Goal: Transaction & Acquisition: Purchase product/service

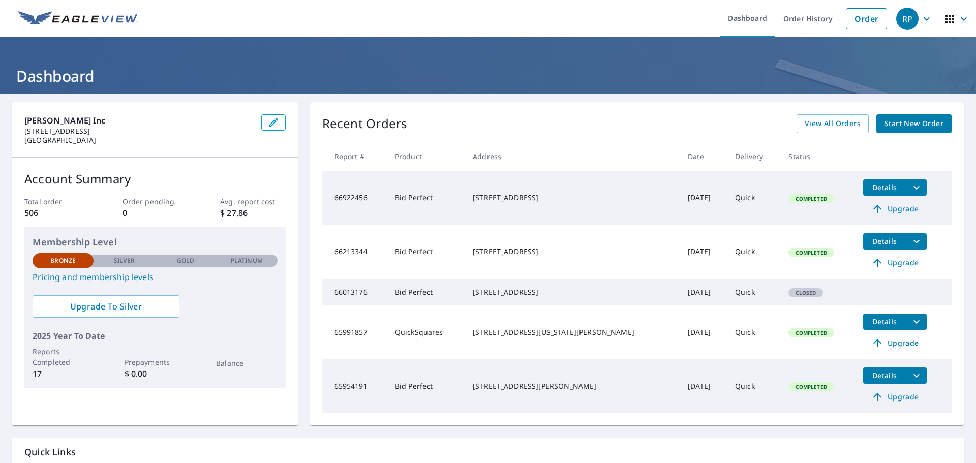
click at [889, 125] on span "Start New Order" at bounding box center [914, 123] width 59 height 13
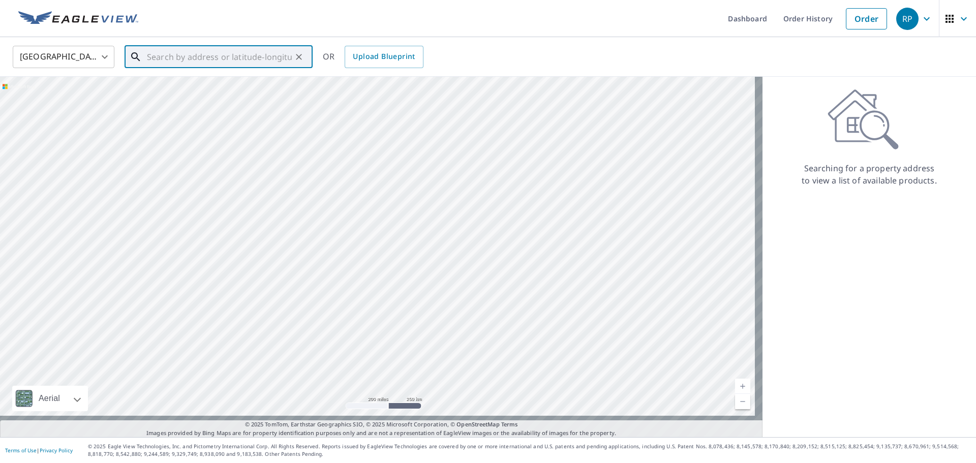
click at [166, 57] on input "text" at bounding box center [219, 57] width 145 height 28
click at [177, 96] on p "[GEOGRAPHIC_DATA]" at bounding box center [225, 98] width 160 height 10
type input "[STREET_ADDRESS]"
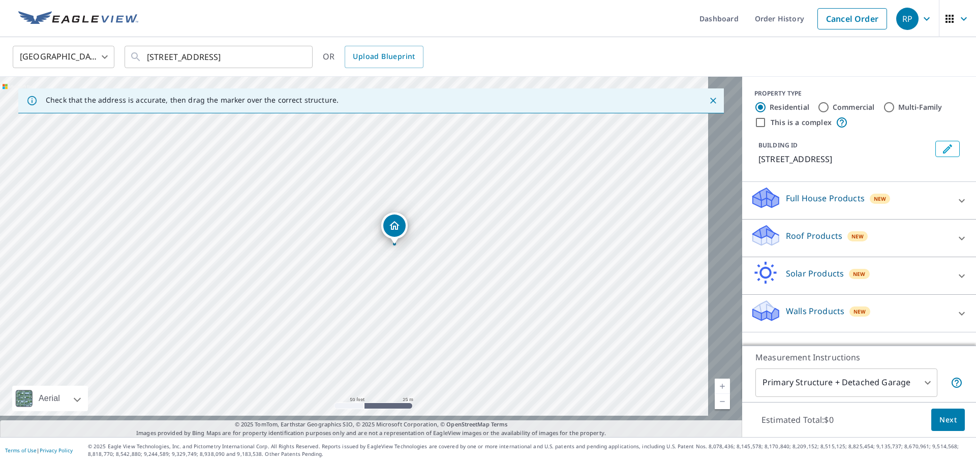
drag, startPoint x: 383, startPoint y: 250, endPoint x: 393, endPoint y: 249, distance: 9.7
click at [393, 249] on div "[STREET_ADDRESS]" at bounding box center [371, 257] width 742 height 361
drag, startPoint x: 398, startPoint y: 228, endPoint x: 462, endPoint y: 236, distance: 65.0
drag, startPoint x: 279, startPoint y: 235, endPoint x: 460, endPoint y: 261, distance: 183.3
click at [460, 261] on div "[STREET_ADDRESS]" at bounding box center [371, 257] width 742 height 361
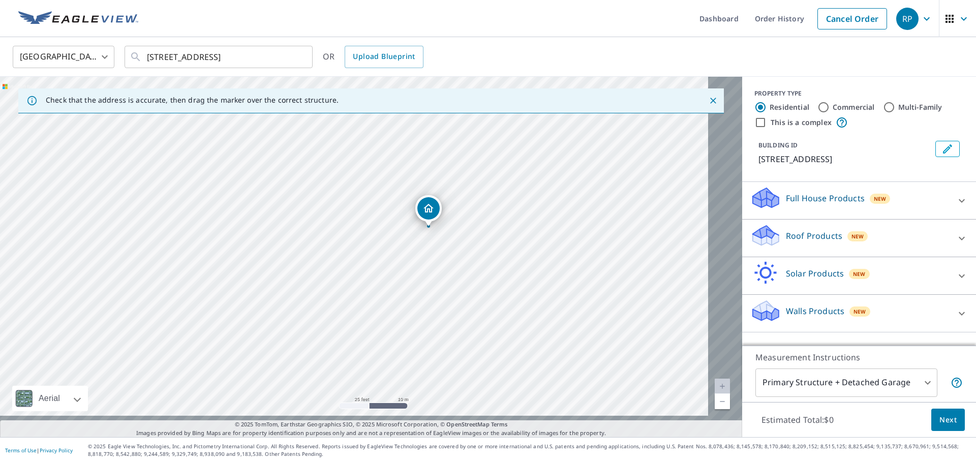
drag, startPoint x: 528, startPoint y: 235, endPoint x: 425, endPoint y: 209, distance: 106.9
drag, startPoint x: 439, startPoint y: 201, endPoint x: 442, endPoint y: 252, distance: 50.4
click at [446, 256] on div "[STREET_ADDRESS]" at bounding box center [371, 257] width 742 height 361
drag, startPoint x: 428, startPoint y: 260, endPoint x: 517, endPoint y: 193, distance: 111.9
click at [517, 193] on div "[STREET_ADDRESS]" at bounding box center [371, 257] width 742 height 361
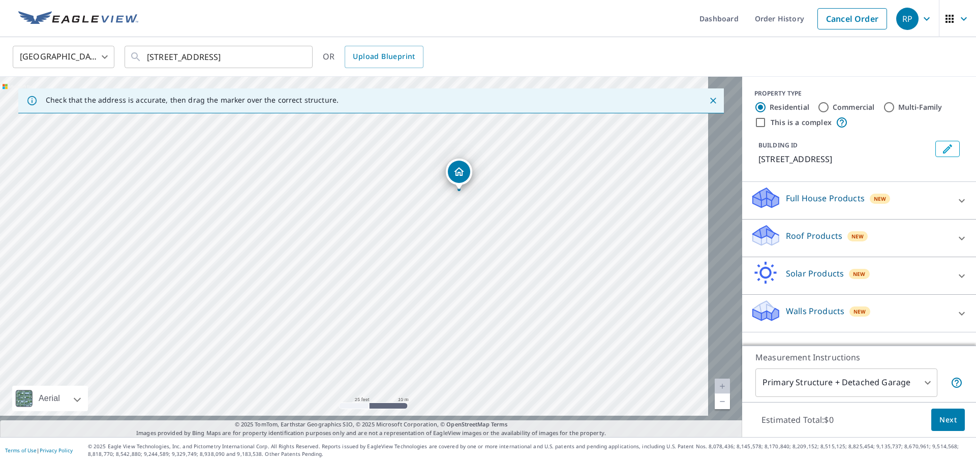
drag, startPoint x: 472, startPoint y: 172, endPoint x: 459, endPoint y: 173, distance: 12.8
click at [825, 16] on link "Cancel Order" at bounding box center [853, 18] width 70 height 21
